Goal: Information Seeking & Learning: Learn about a topic

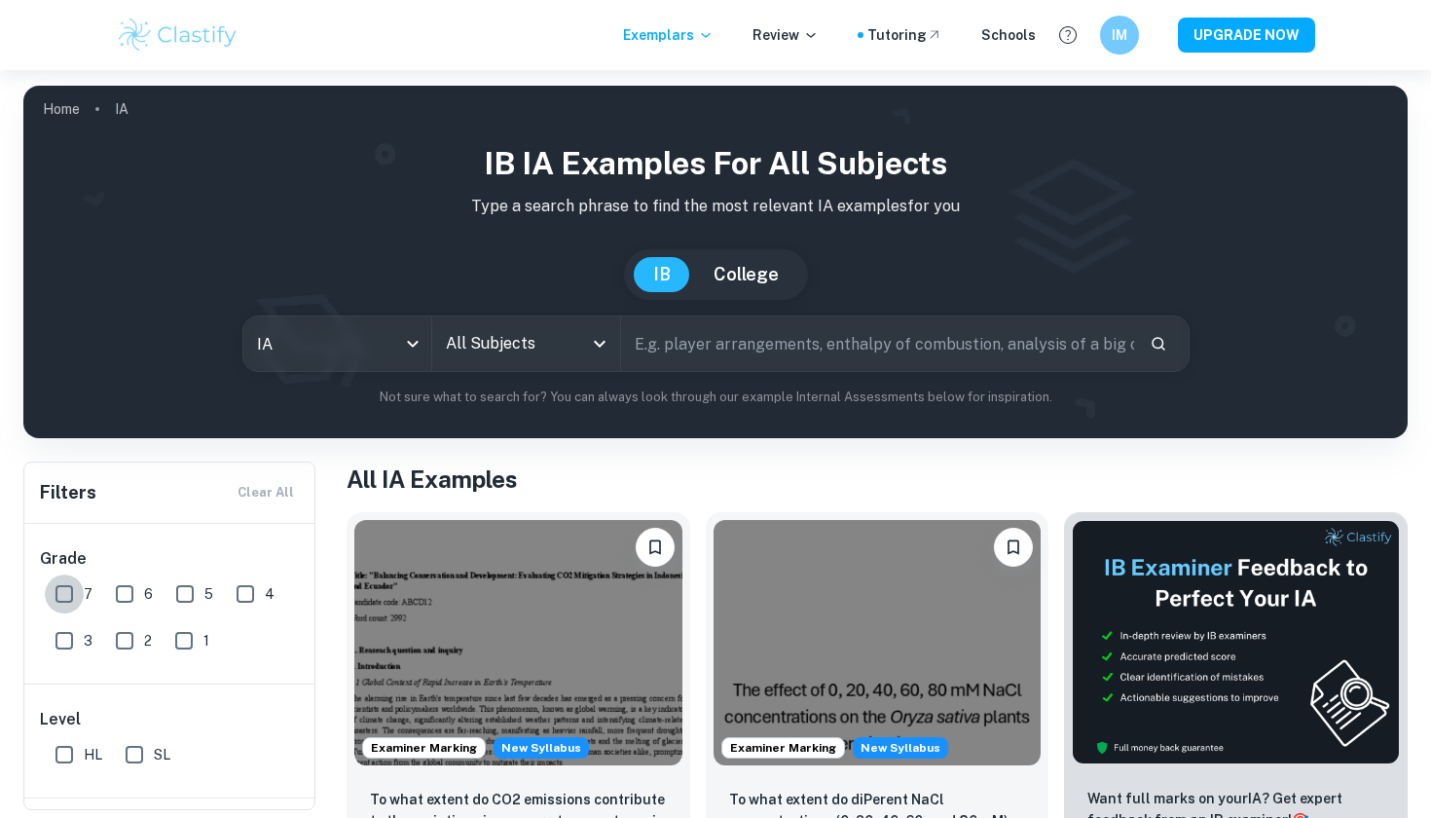
click at [56, 595] on input "7" at bounding box center [64, 593] width 39 height 39
checkbox input "true"
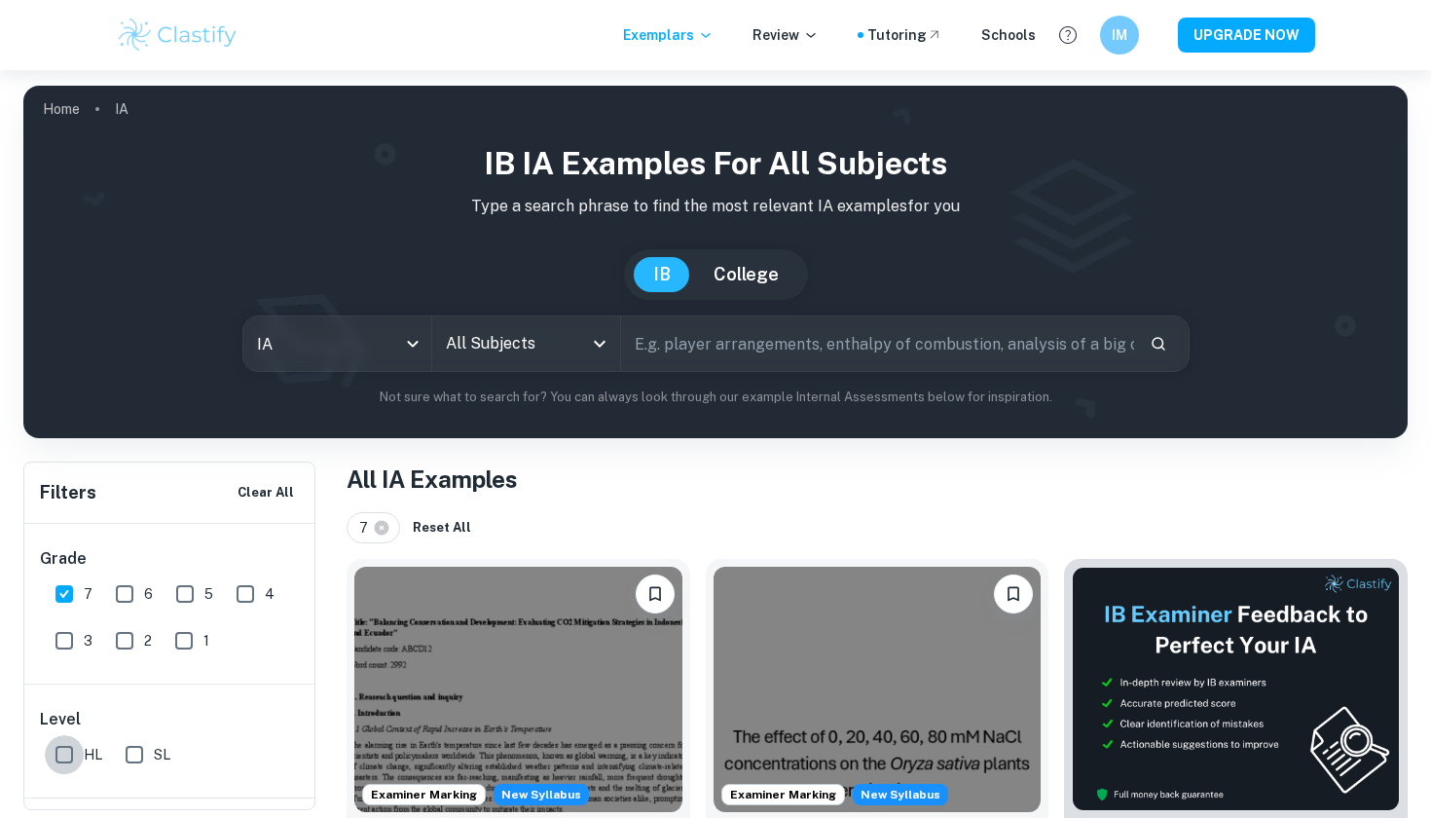
click at [72, 749] on input "HL" at bounding box center [64, 754] width 39 height 39
checkbox input "true"
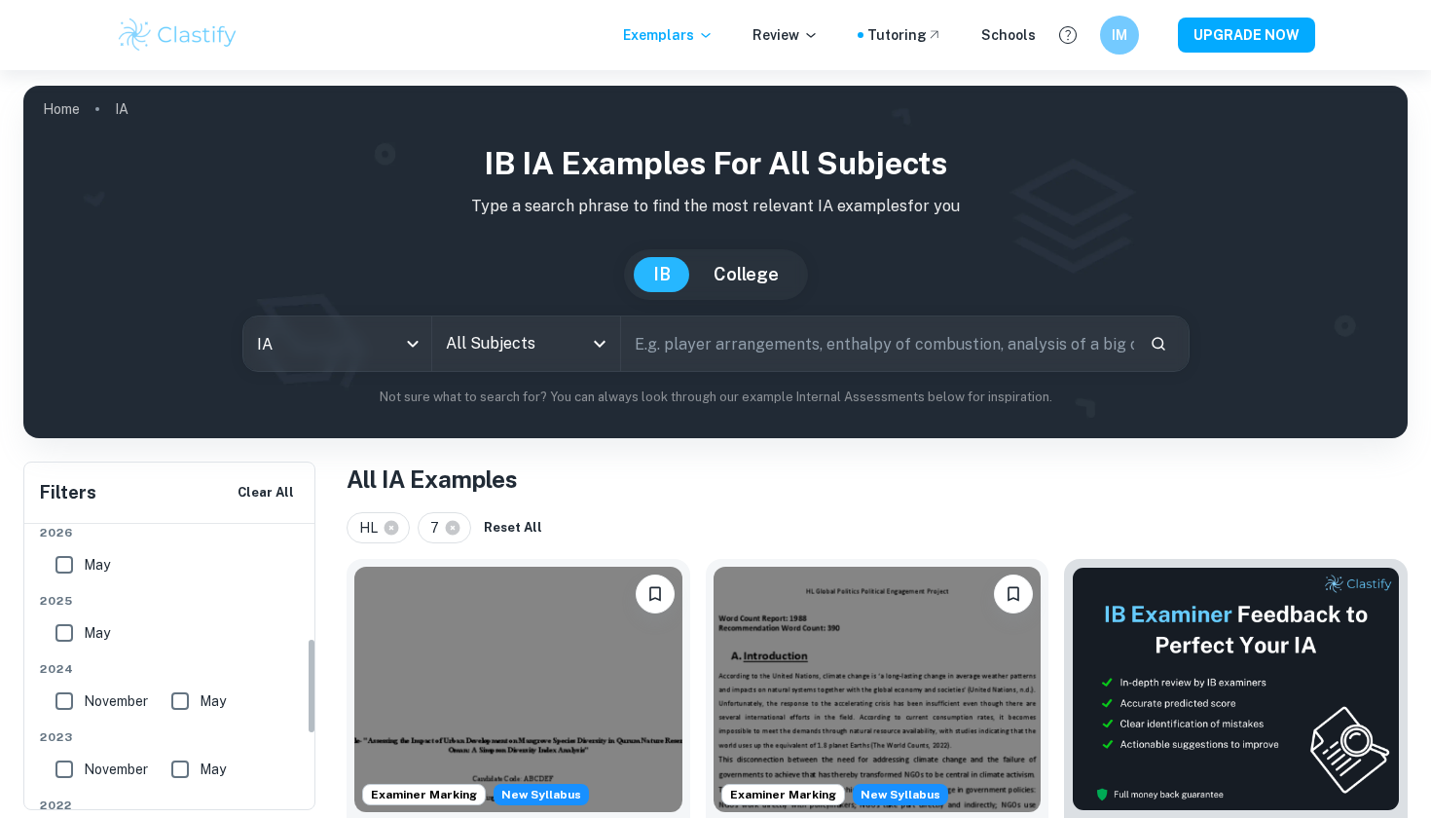
scroll to position [319, 0]
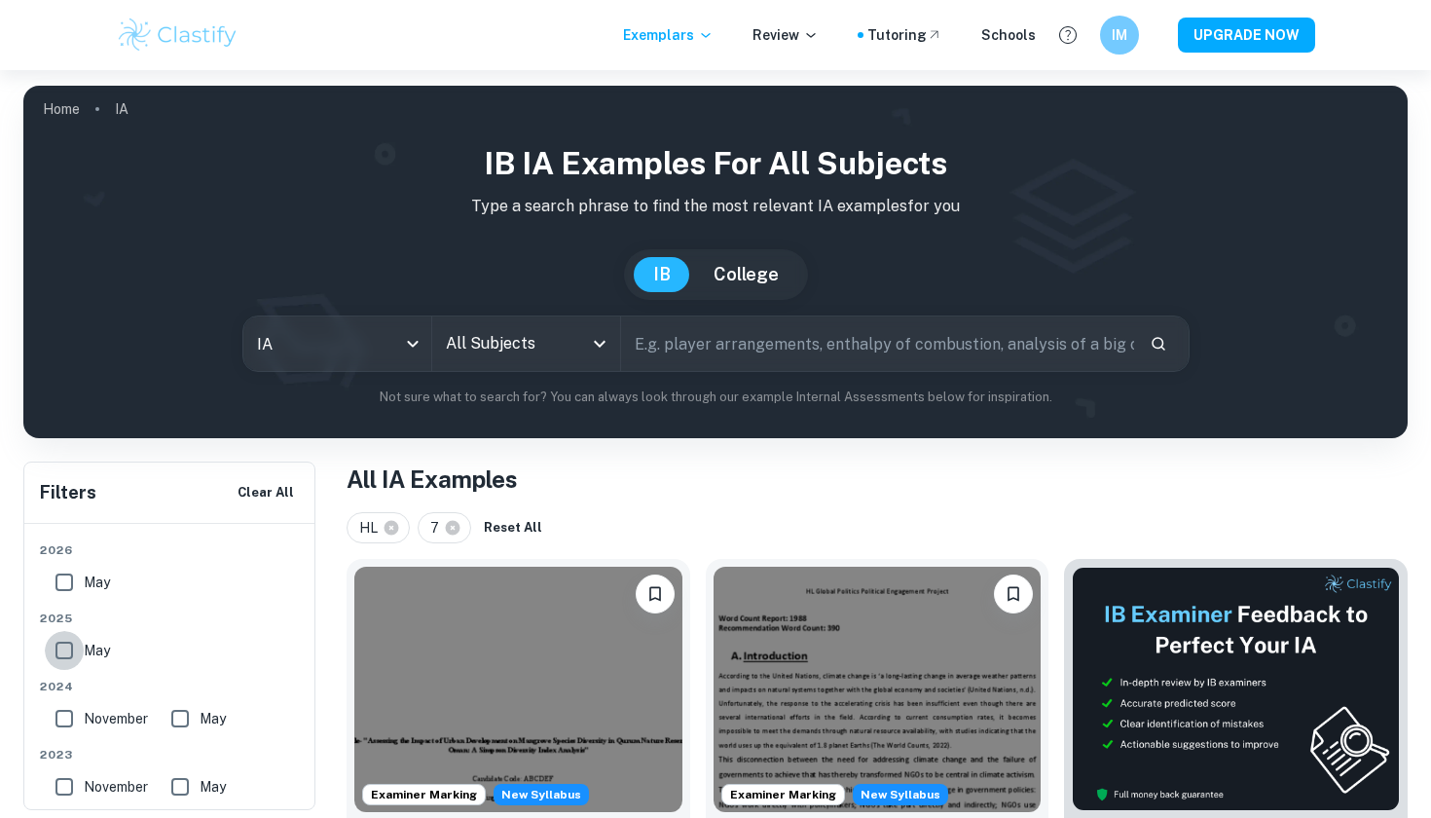
click at [65, 643] on input "May" at bounding box center [64, 650] width 39 height 39
checkbox input "true"
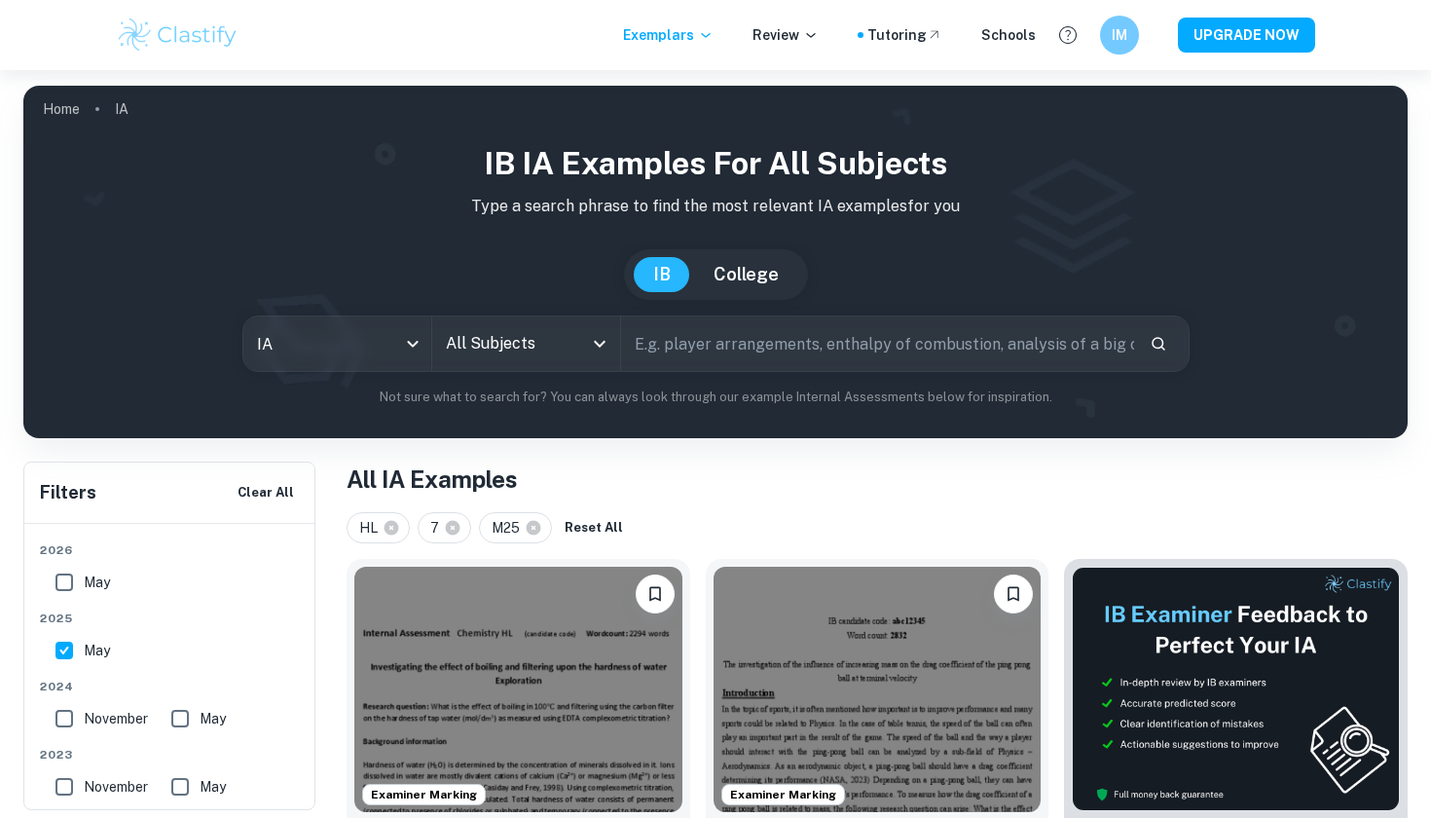
click at [551, 342] on input "All Subjects" at bounding box center [511, 343] width 141 height 37
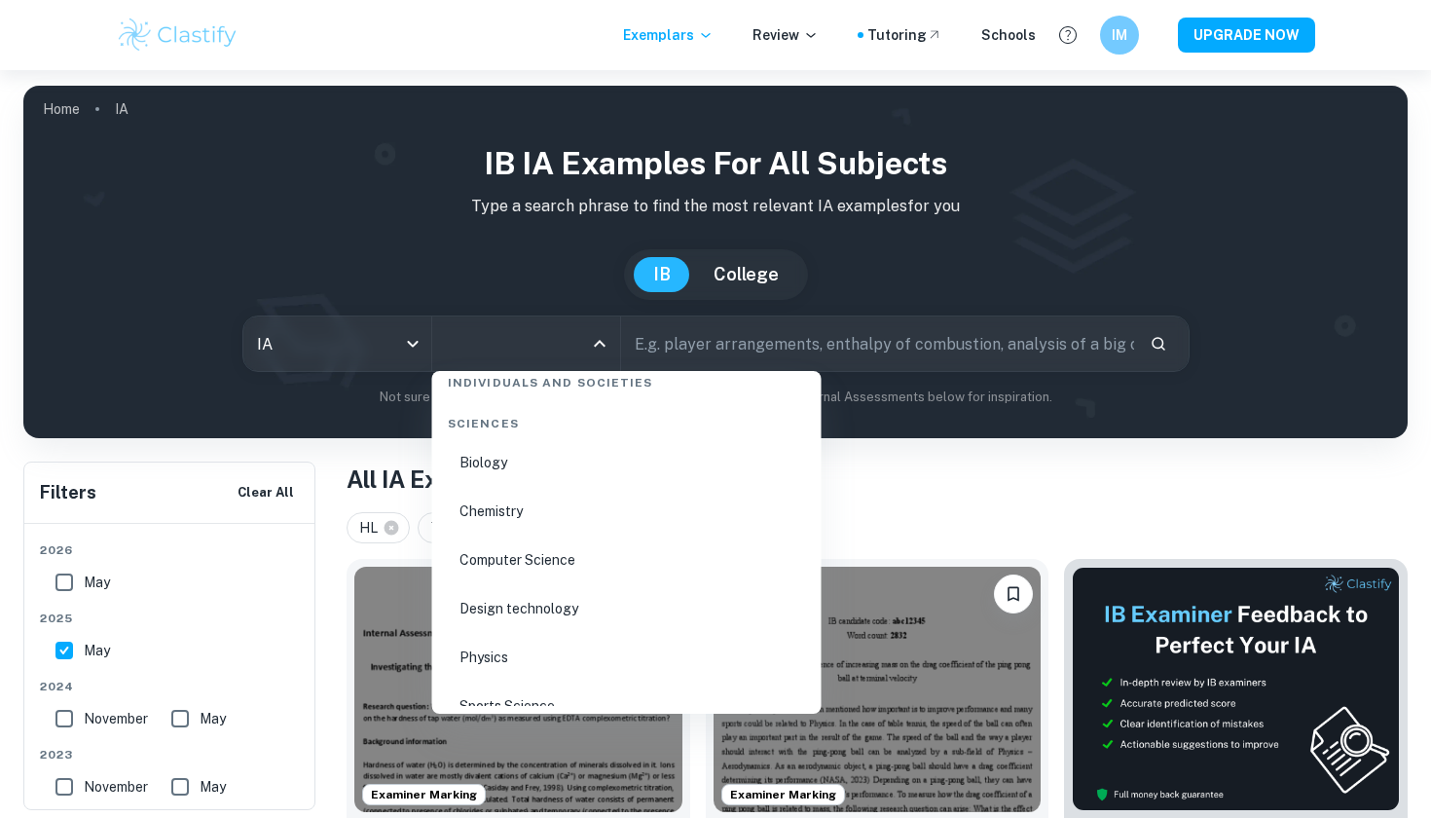
scroll to position [3002, 0]
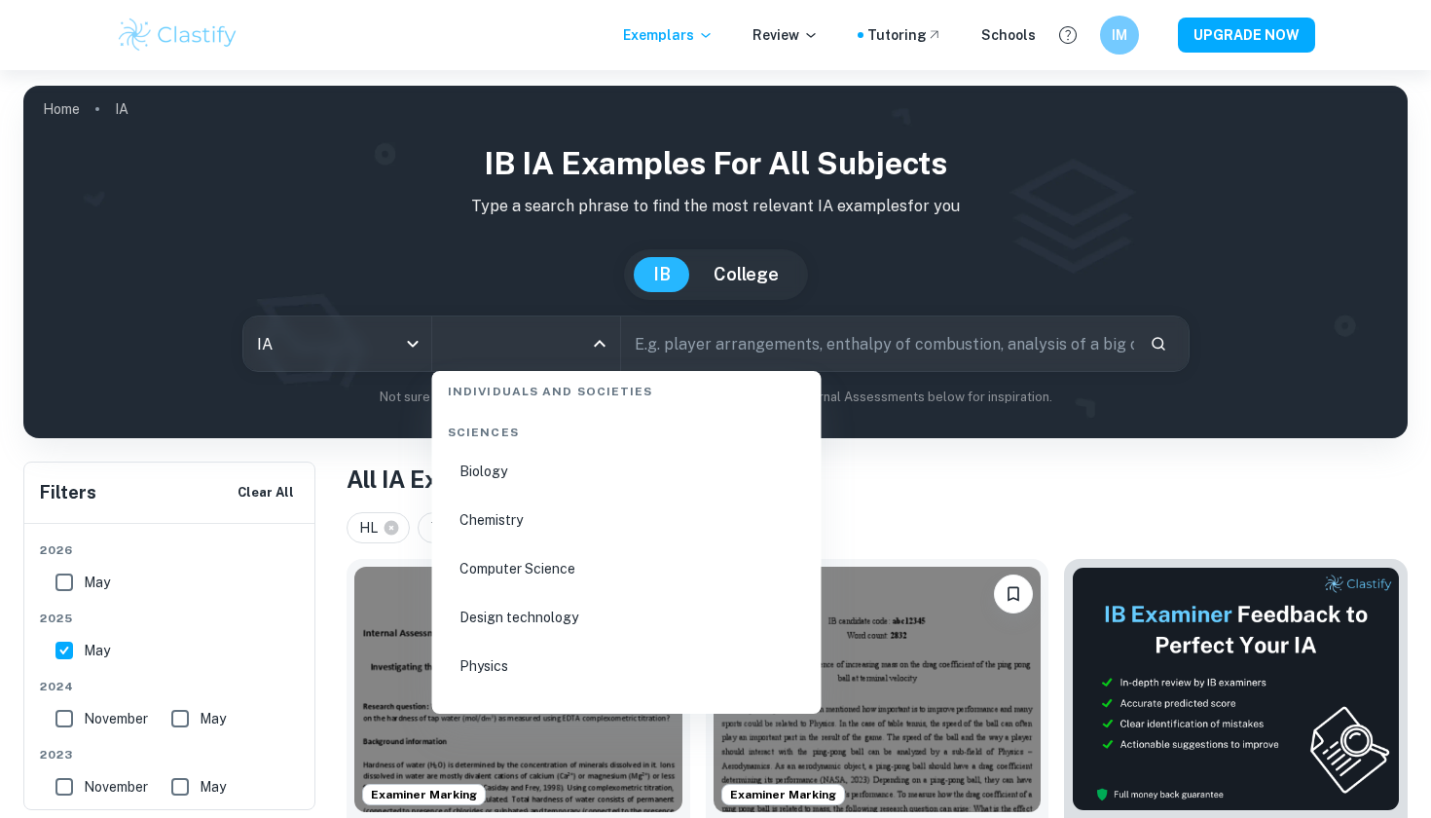
click at [506, 527] on li "Chemistry" at bounding box center [627, 519] width 374 height 45
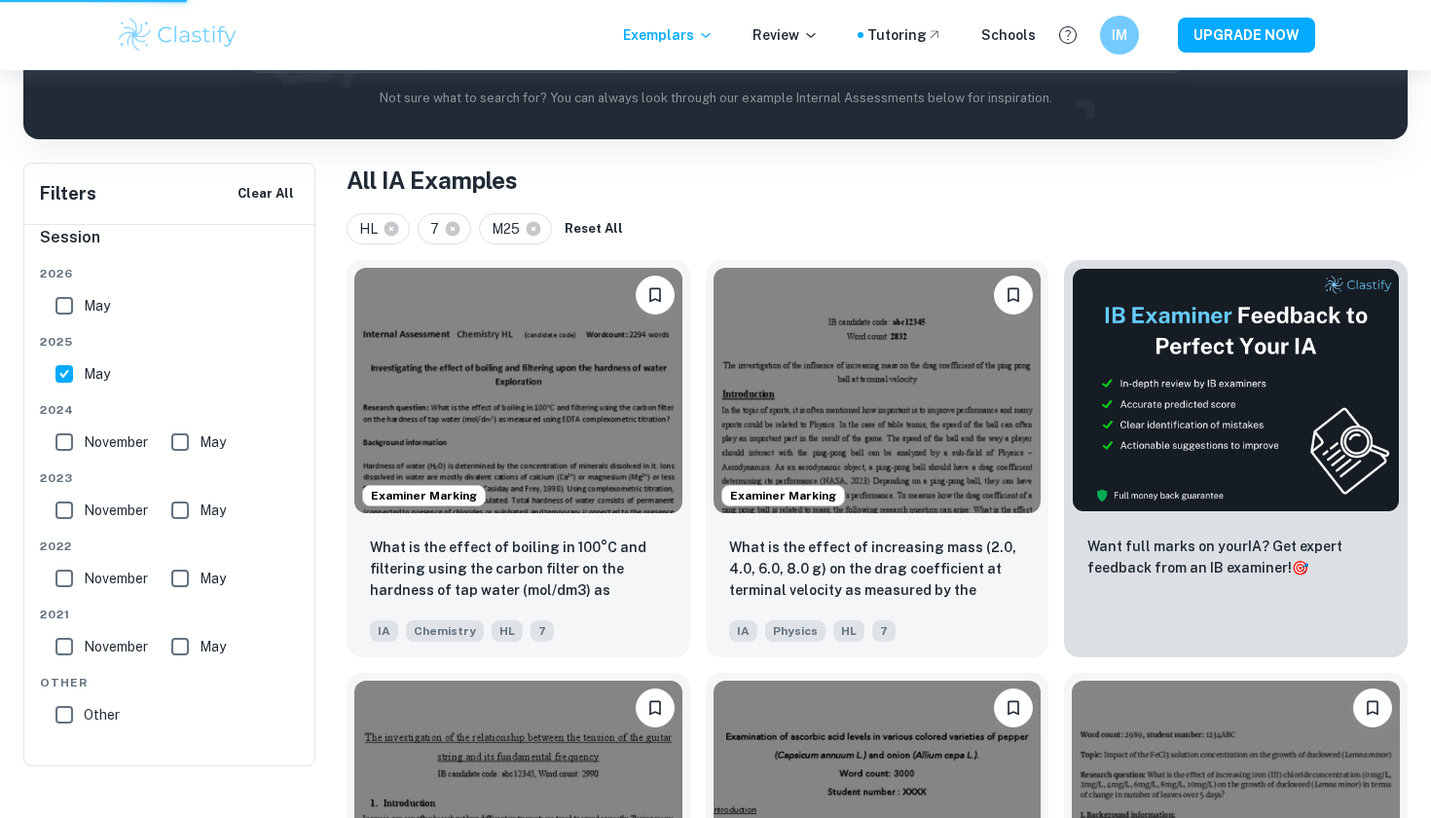
scroll to position [253, 0]
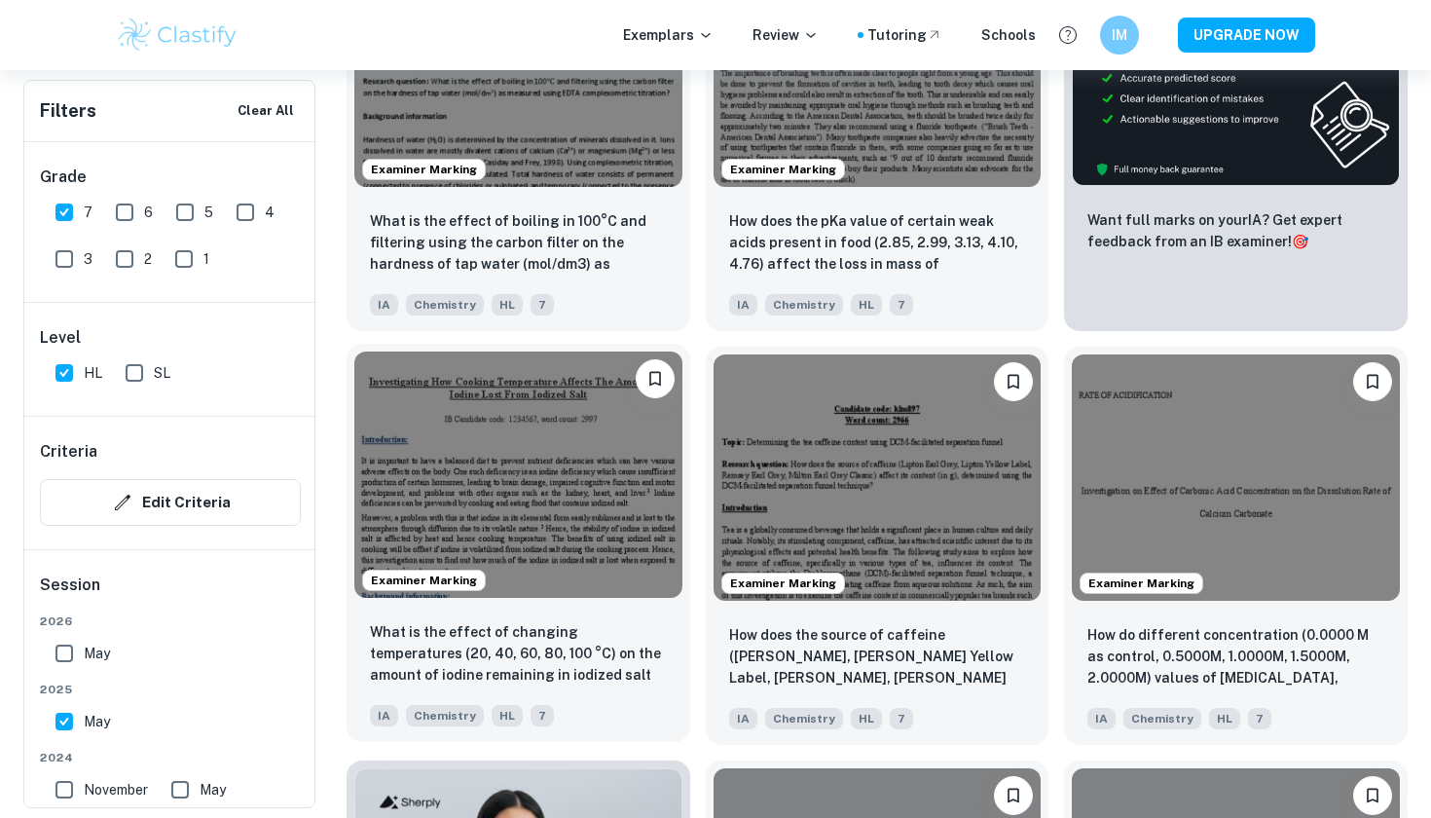
scroll to position [794, 0]
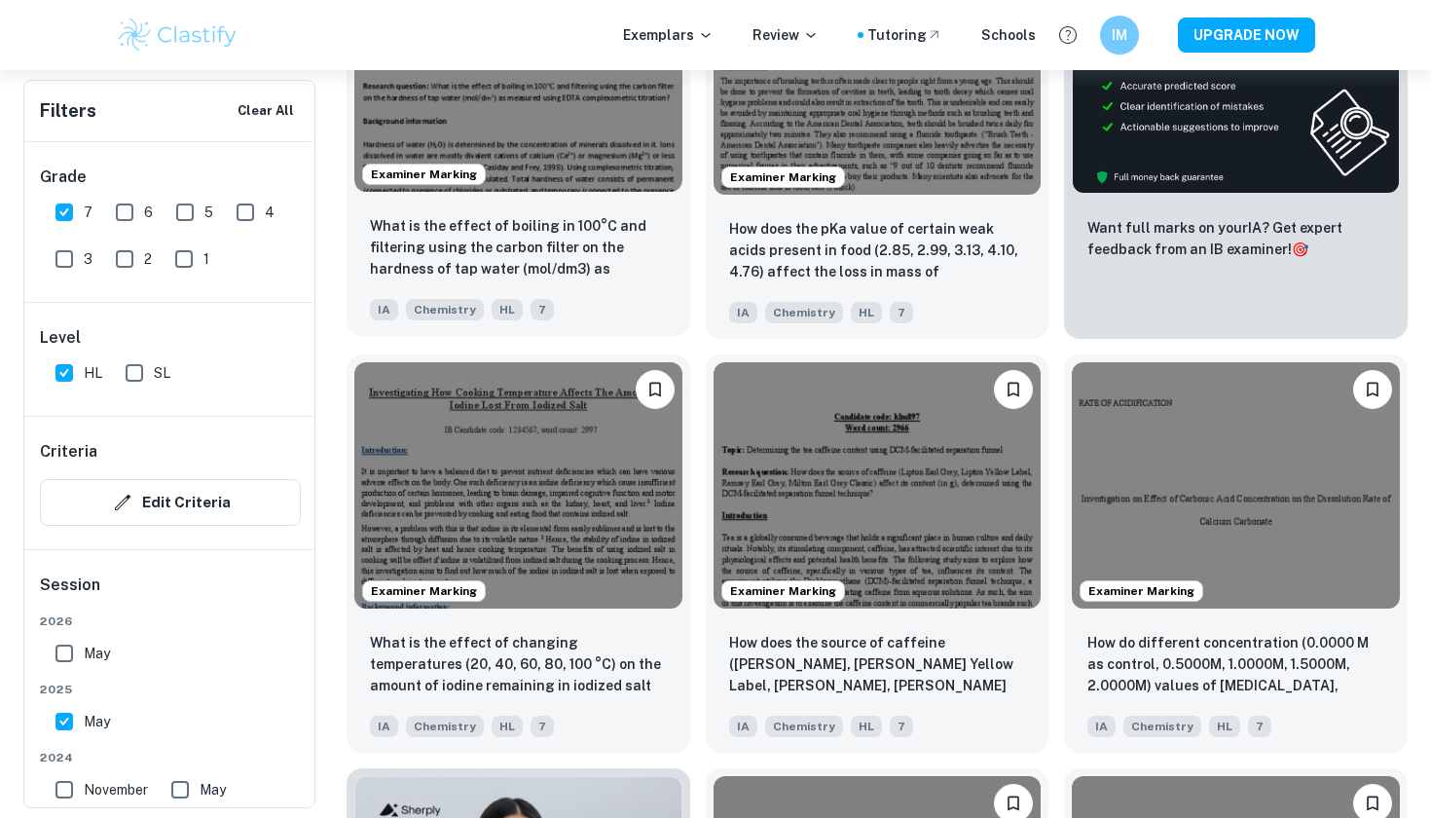
click at [530, 131] on img at bounding box center [518, 68] width 328 height 245
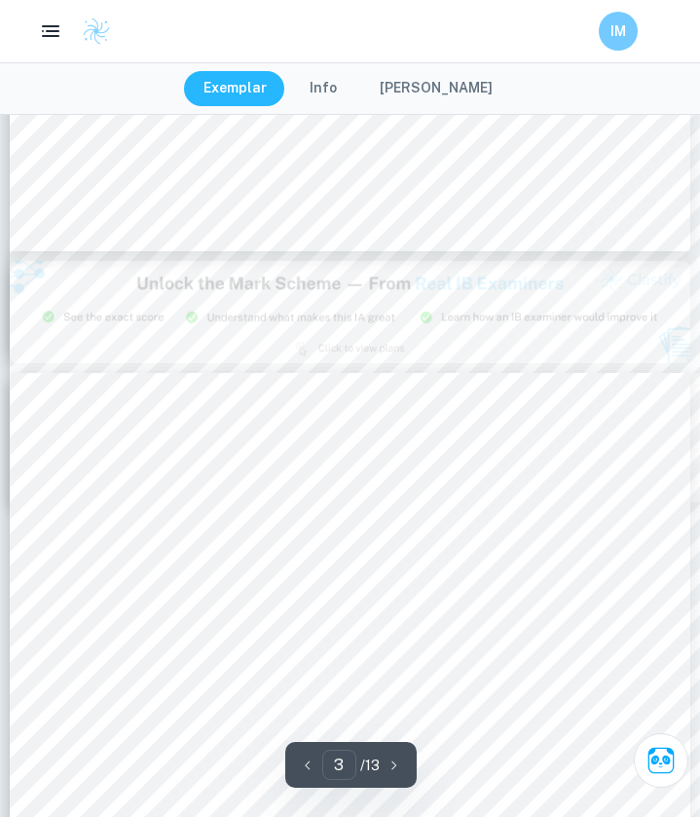
scroll to position [2191, 0]
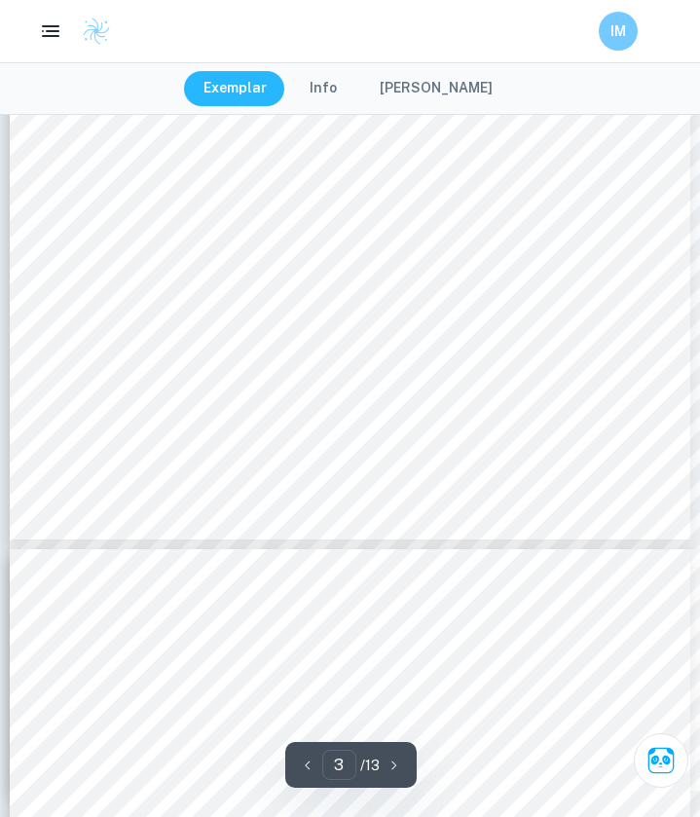
type input "4"
